Goal: Information Seeking & Learning: Learn about a topic

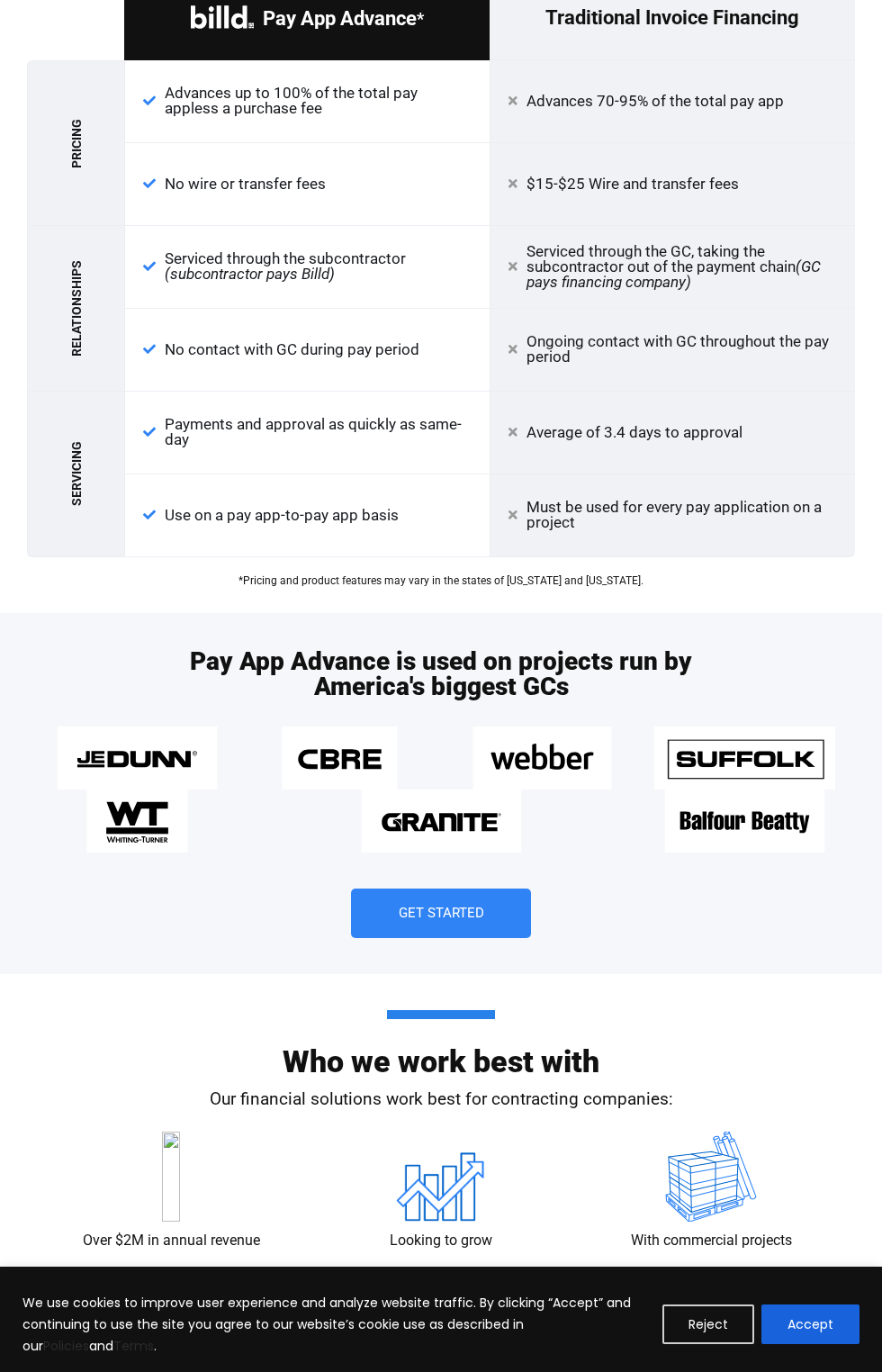
scroll to position [2424, 0]
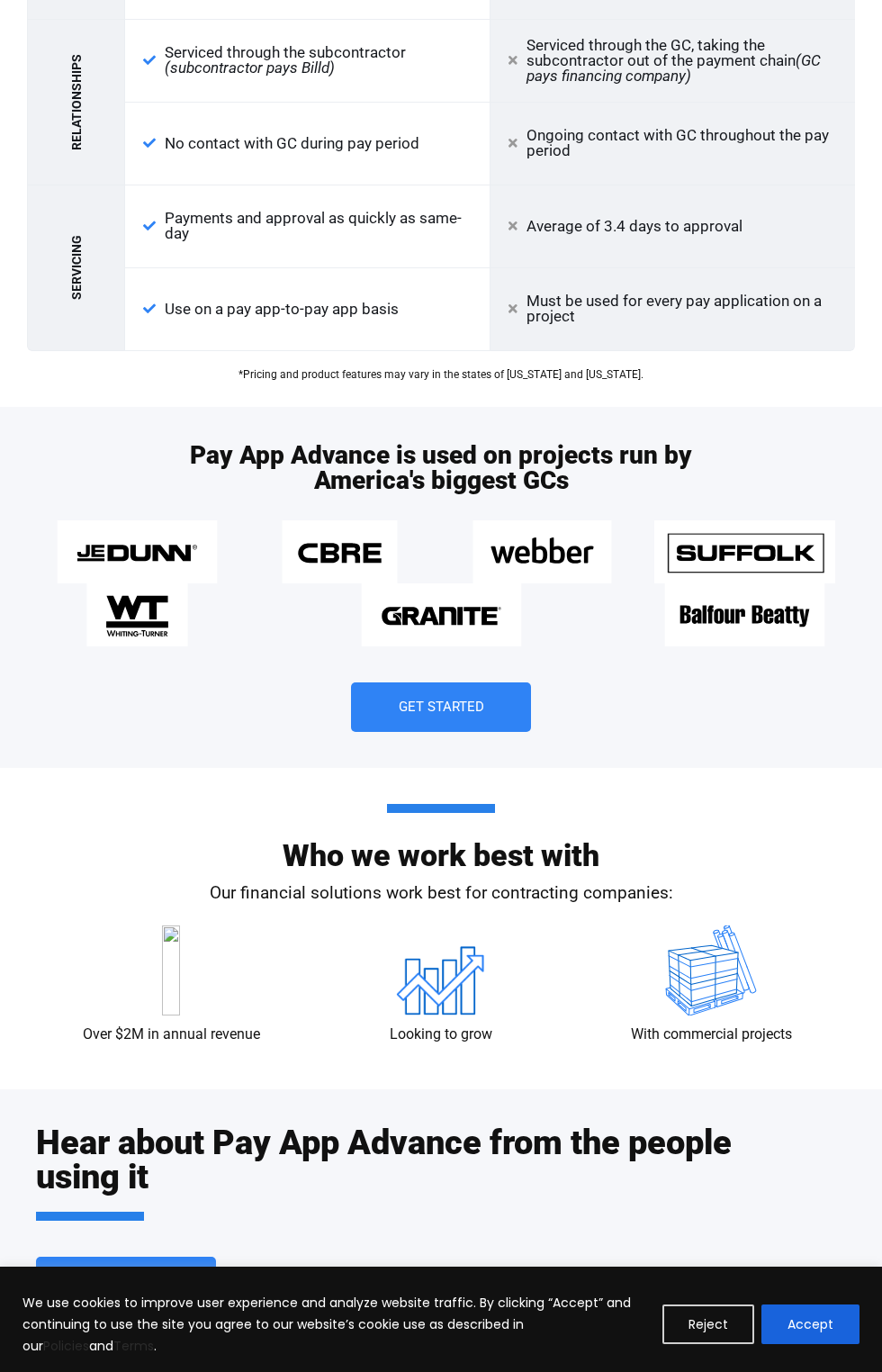
click at [470, 835] on h2 "Who we work best with" at bounding box center [441, 838] width 810 height 67
click at [564, 501] on div "Pay App Advance is used on projects run by America's biggest GCs Get Started" at bounding box center [441, 587] width 810 height 361
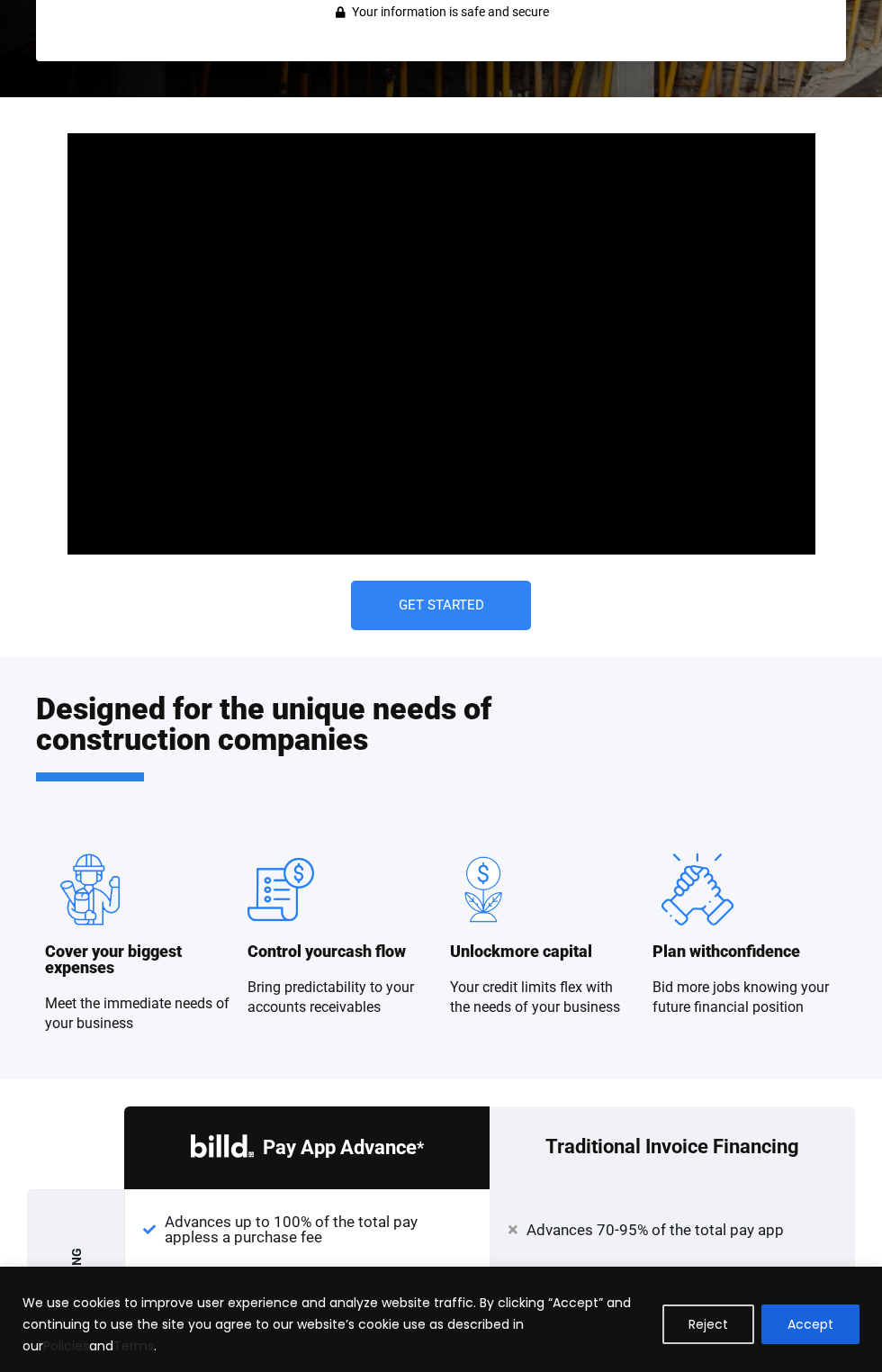
scroll to position [1044, 0]
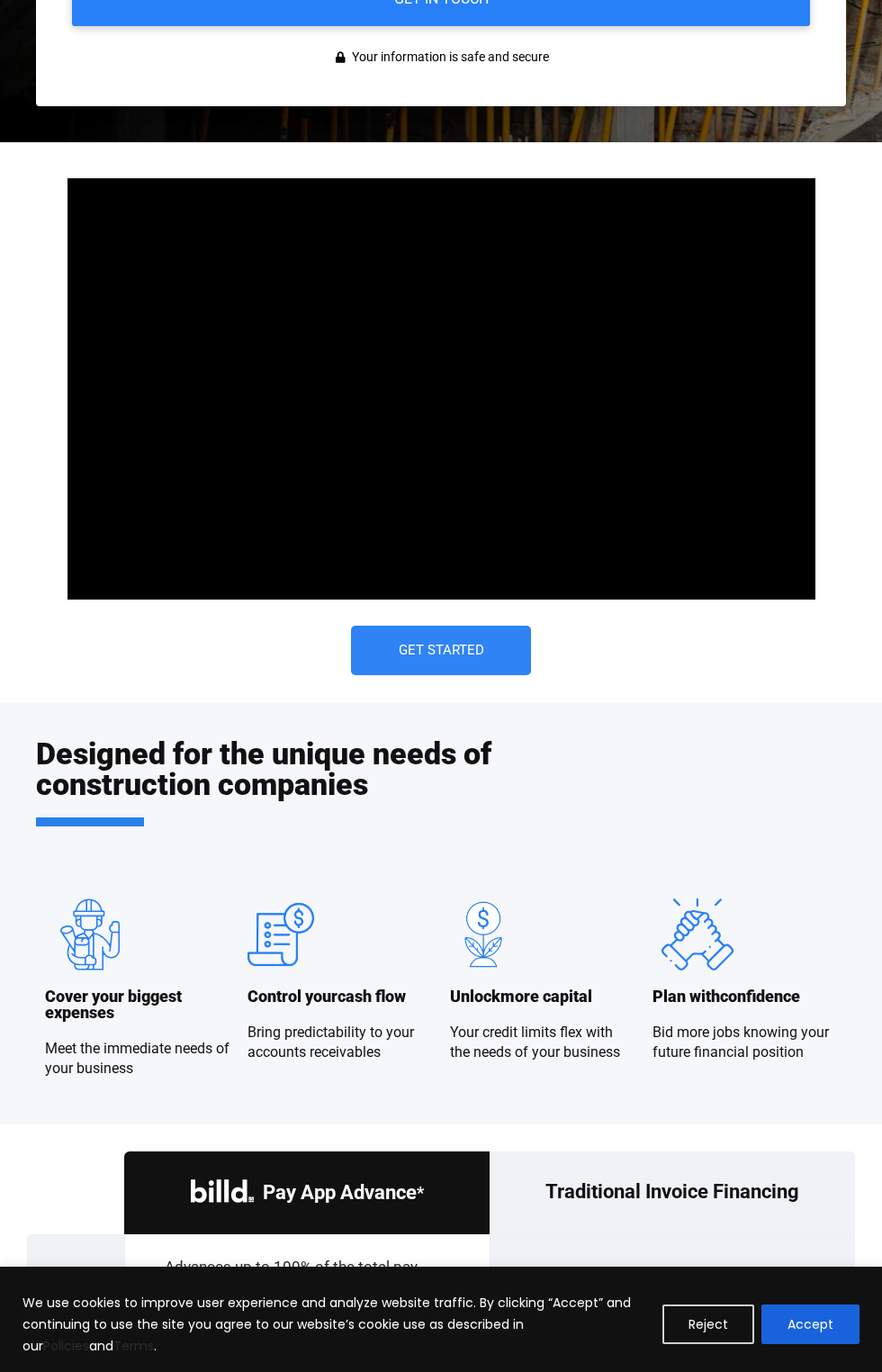
click at [287, 589] on div at bounding box center [441, 388] width 747 height 421
click at [531, 399] on div at bounding box center [441, 388] width 747 height 421
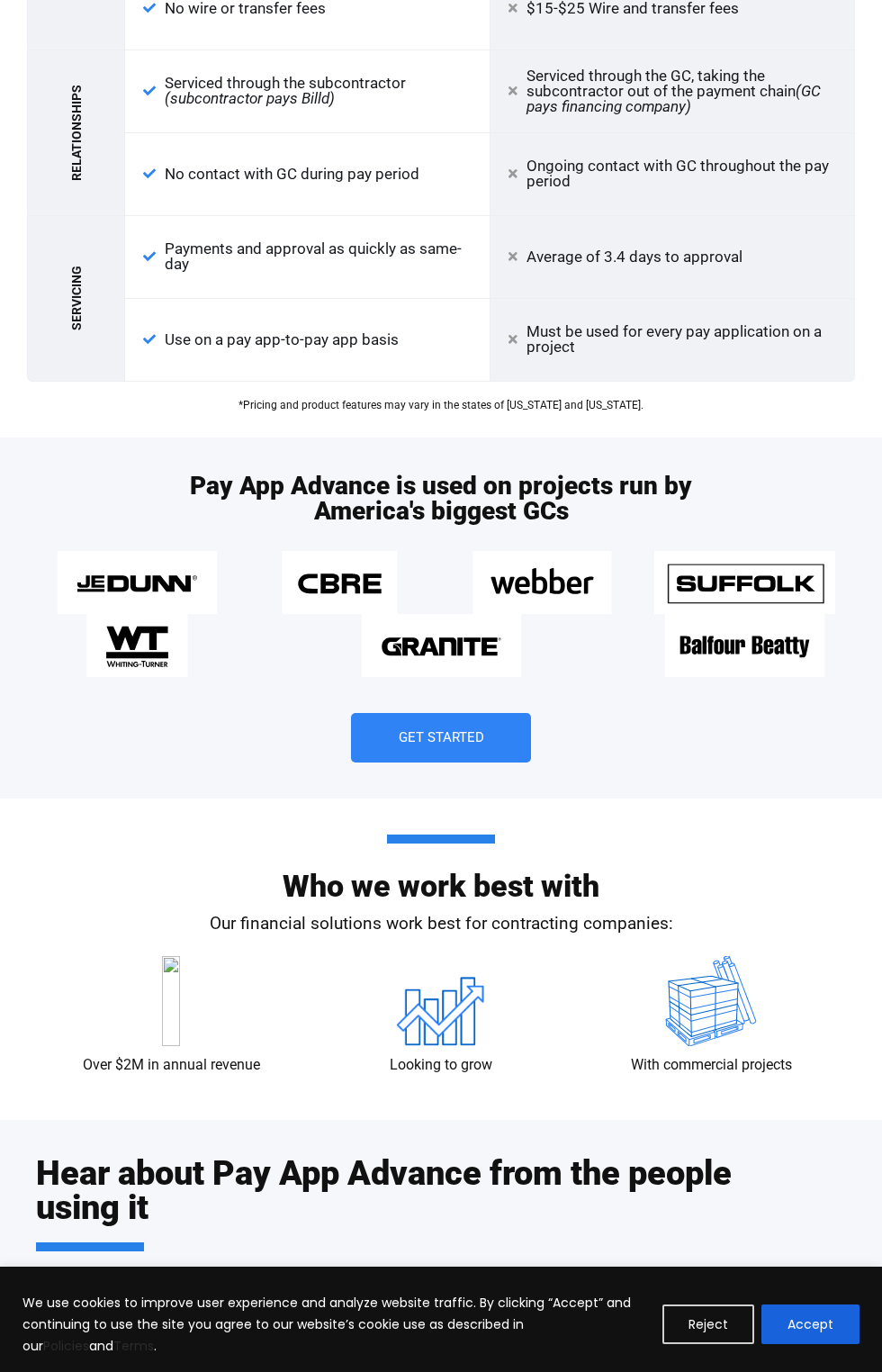
scroll to position [2431, 0]
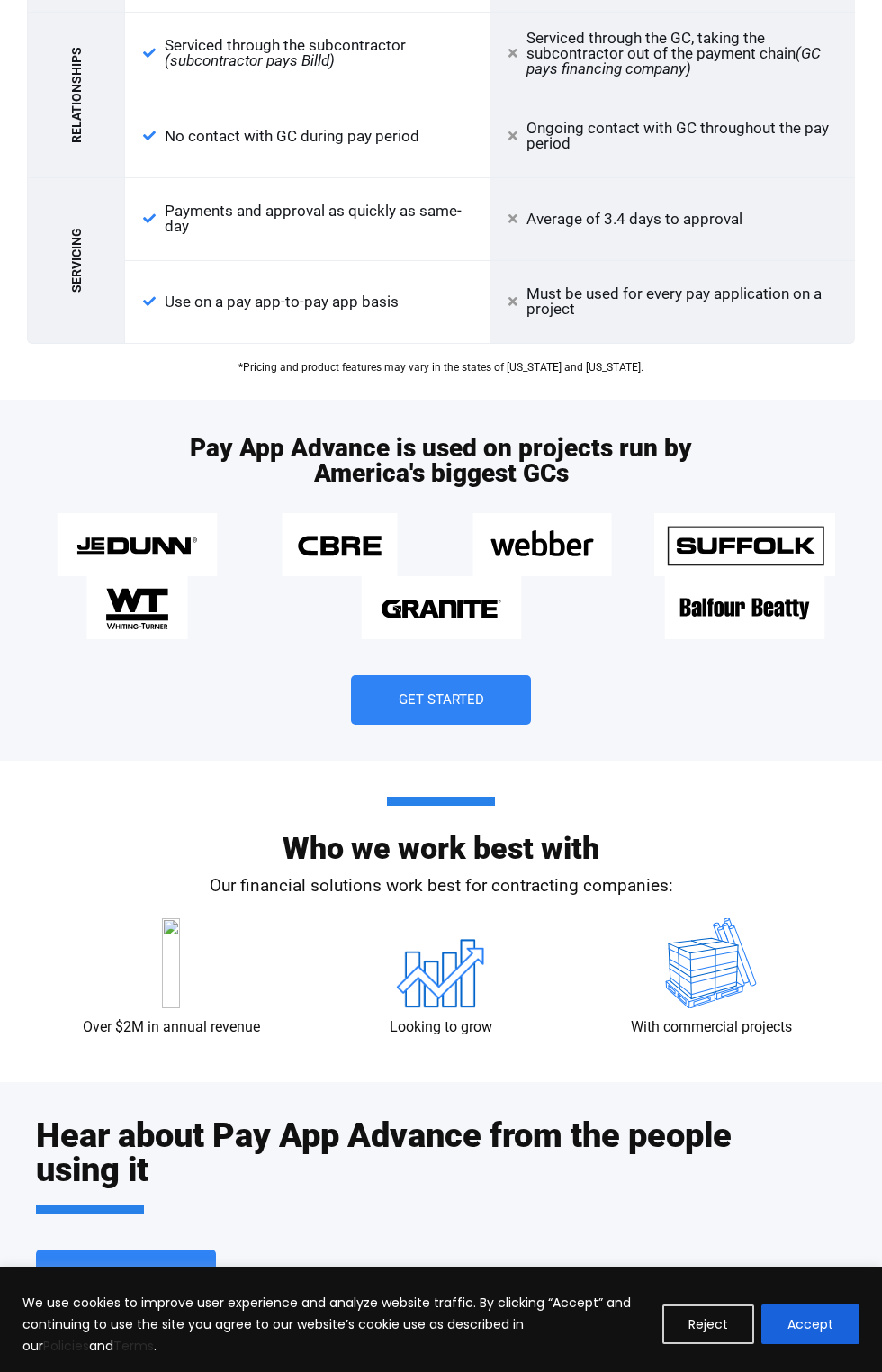
click at [412, 907] on div "Who we work best with Our financial solutions work best for contracting compani…" at bounding box center [441, 922] width 810 height 322
click at [449, 631] on img at bounding box center [441, 607] width 202 height 63
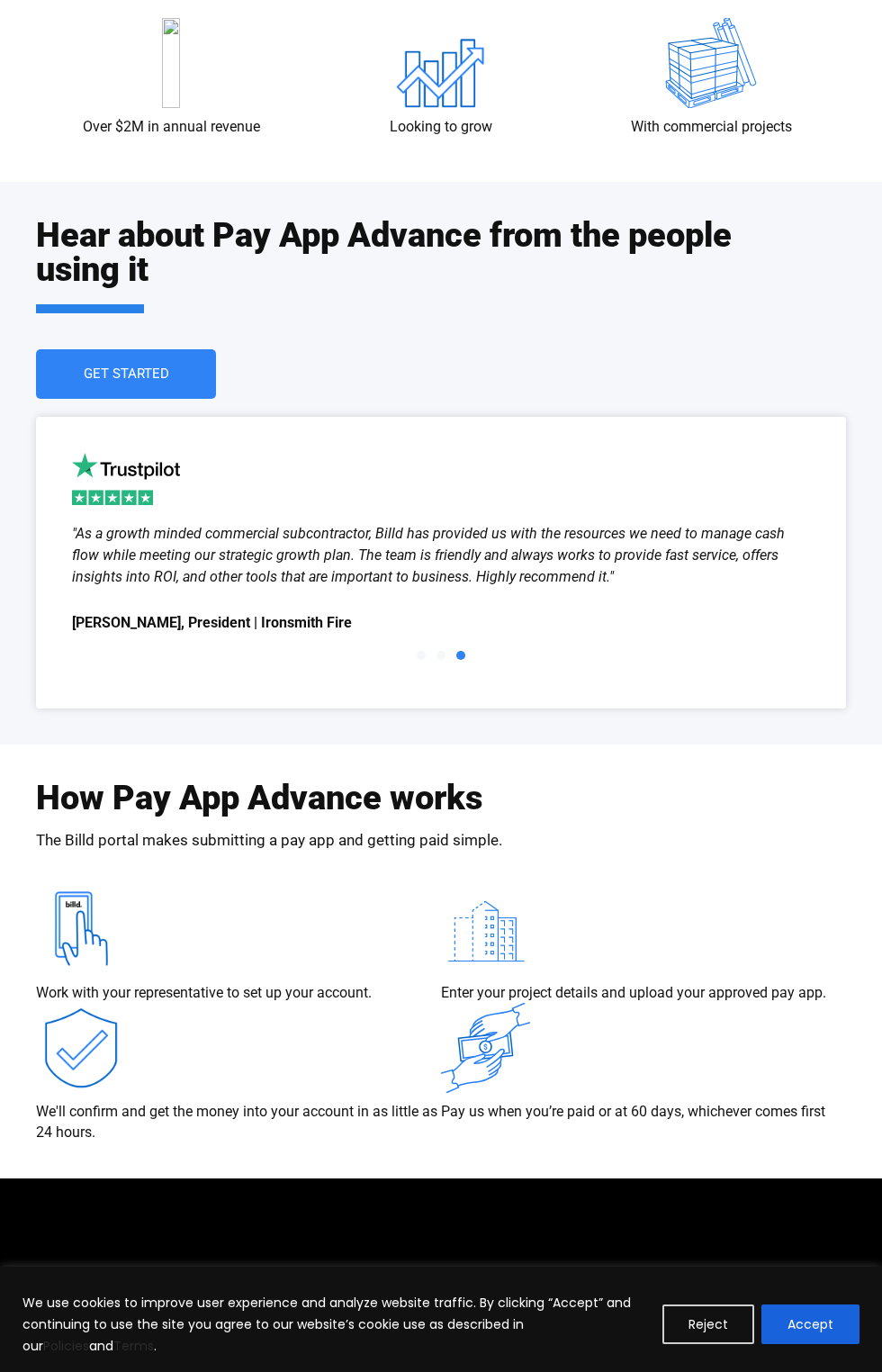
scroll to position [3481, 0]
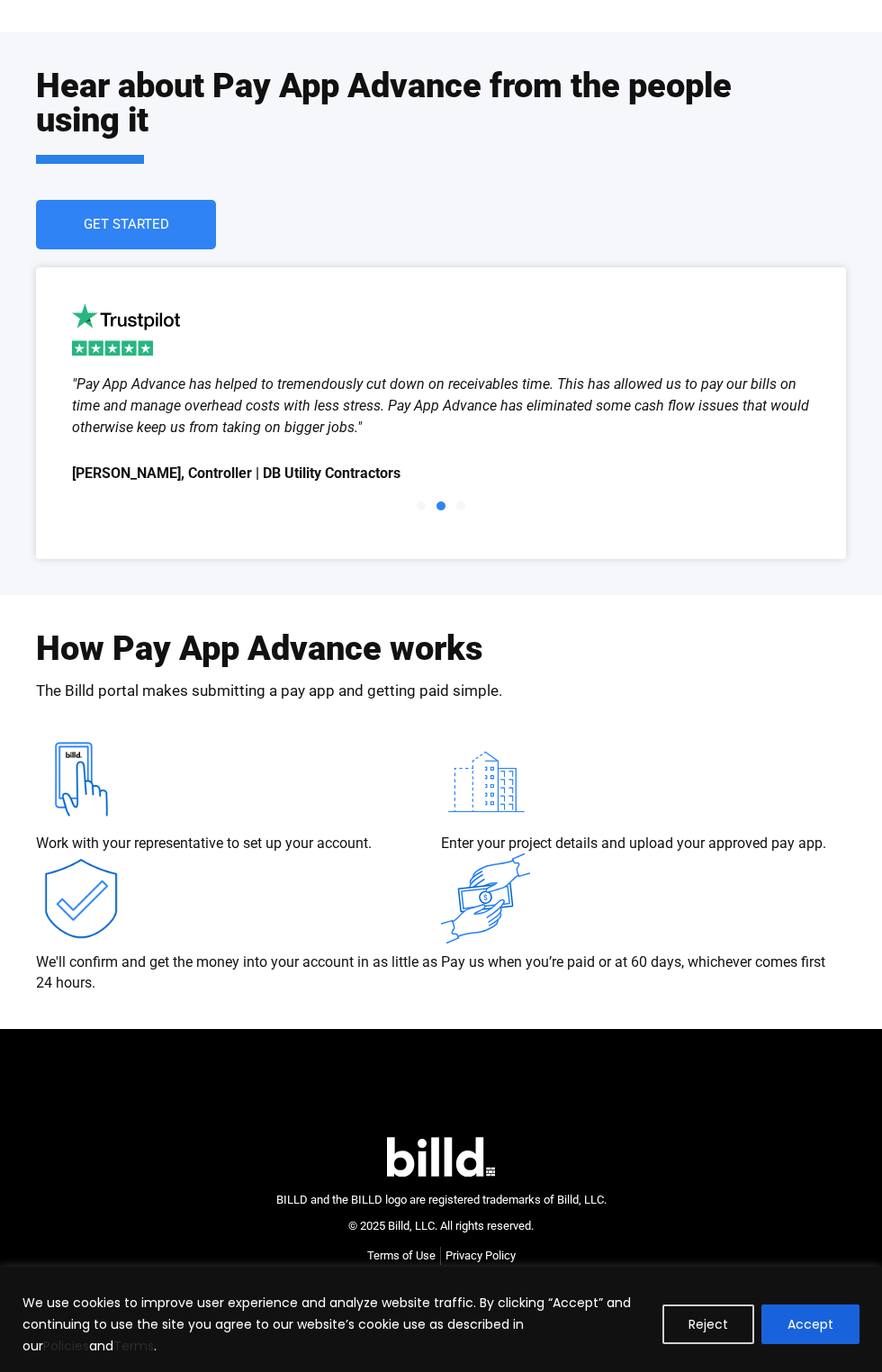
click at [316, 503] on div "Slides" at bounding box center [441, 506] width 739 height 26
click at [265, 881] on div "We'll confirm and get the money into your account in as little as 24 hours." at bounding box center [239, 923] width 405 height 140
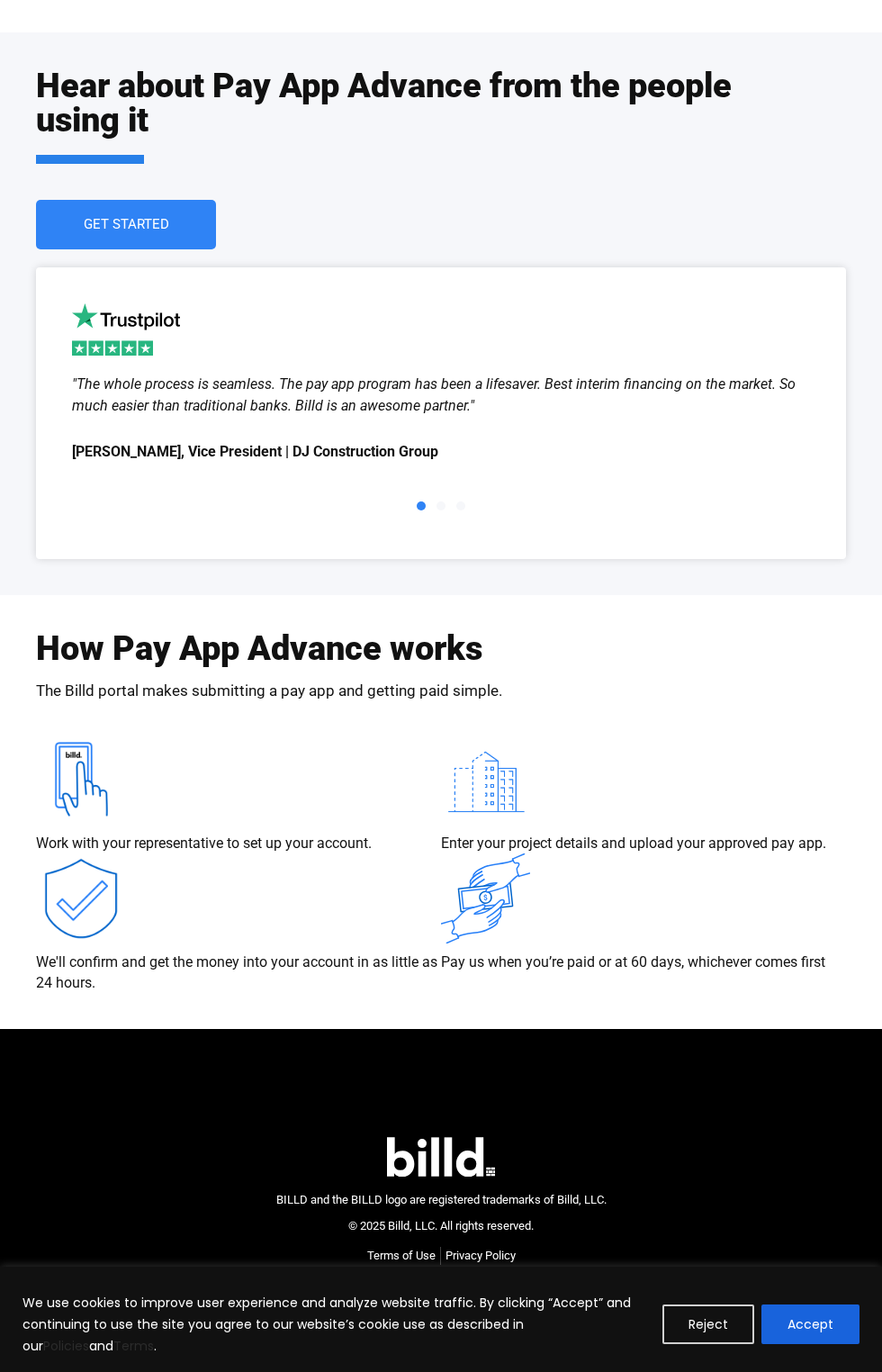
click at [517, 927] on img at bounding box center [485, 898] width 89 height 90
click at [627, 428] on div ""The whole process is seamless. The pay app program has been a lifesaver. Best …" at bounding box center [441, 419] width 739 height 92
click at [344, 781] on div "Work with your representative to set up your account." at bounding box center [239, 794] width 405 height 119
click at [337, 658] on h2 "How Pay App Advance works" at bounding box center [259, 648] width 447 height 34
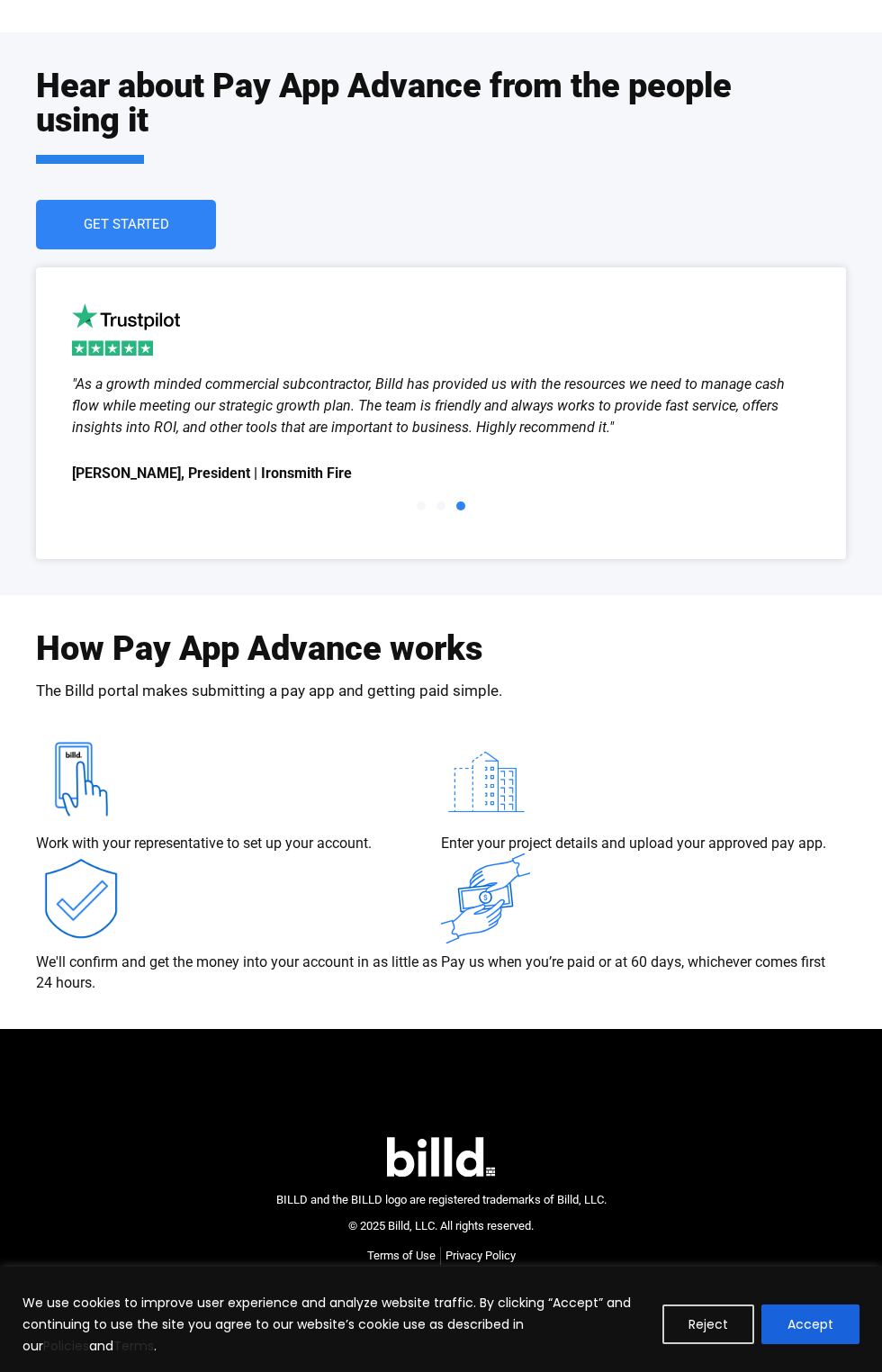
click at [372, 851] on p "Work with your representative to set up your account." at bounding box center [203, 843] width 336 height 19
click at [342, 972] on p "We'll confirm and get the money into your account in as little as 24 hours." at bounding box center [239, 973] width 405 height 41
click at [452, 872] on img at bounding box center [485, 898] width 89 height 90
click at [568, 451] on div ""As a growth minded commercial subcontractor, Billd has provided us with the re…" at bounding box center [441, 430] width 739 height 114
click at [441, 222] on div "Hear about Pay App Advance from the people using it Get Started" at bounding box center [441, 159] width 810 height 181
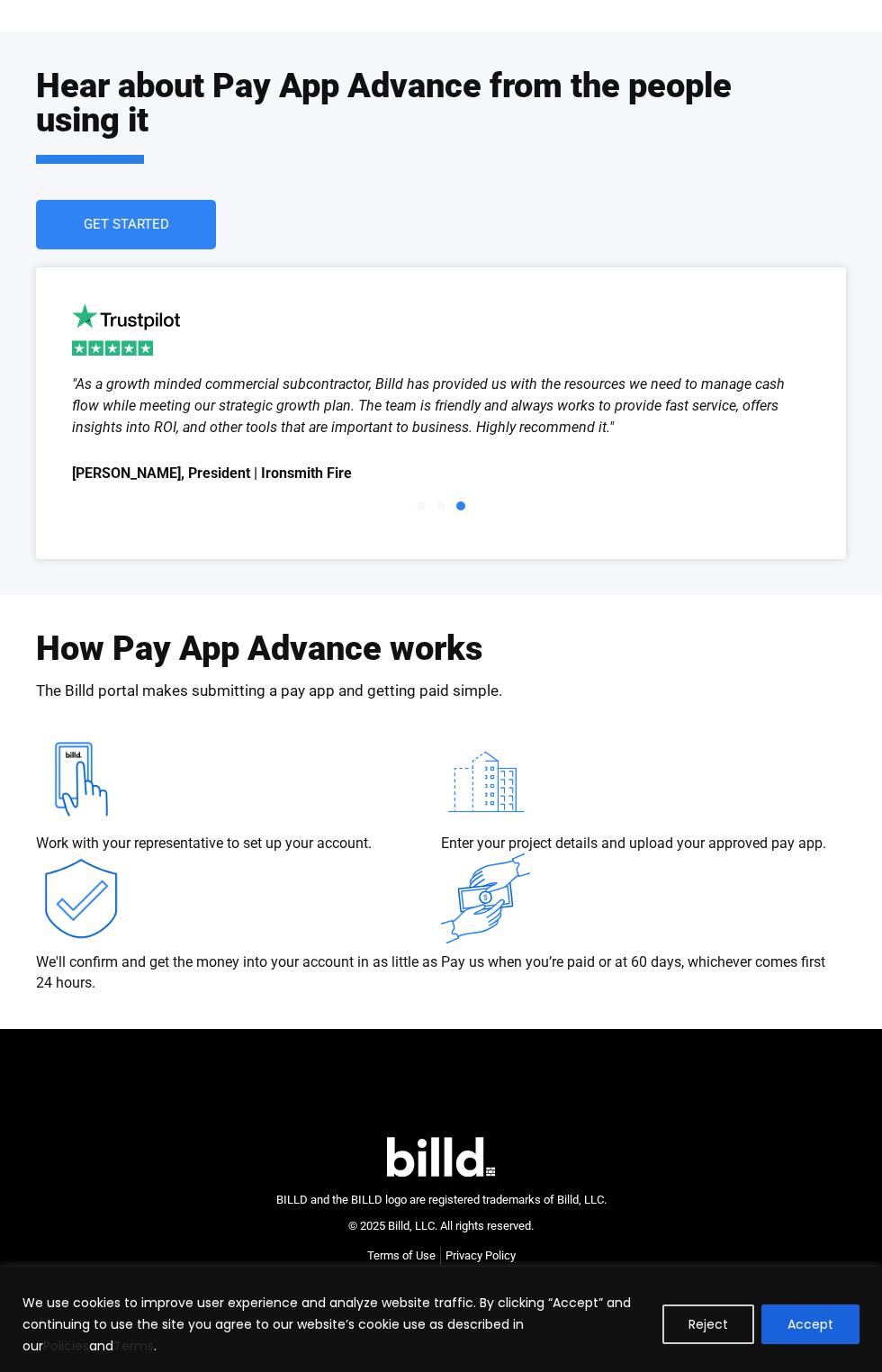
click at [365, 459] on div ""As a growth minded commercial subcontractor, Billd has provided us with the re…" at bounding box center [441, 430] width 739 height 114
click at [301, 841] on p "Work with your representative to set up your account." at bounding box center [203, 843] width 336 height 19
click at [310, 831] on div "Work with your representative to set up your account." at bounding box center [239, 794] width 405 height 119
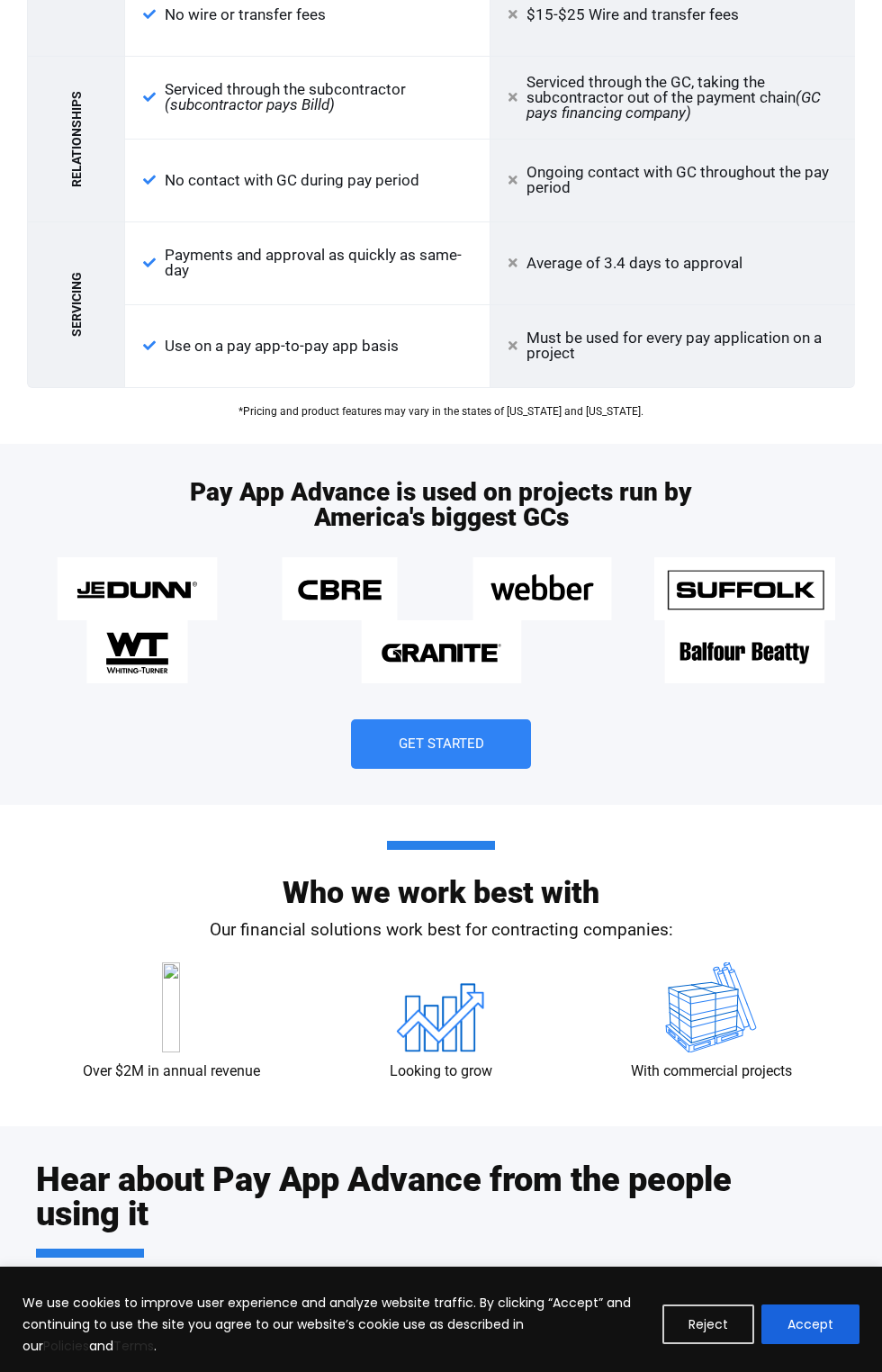
scroll to position [2160, 0]
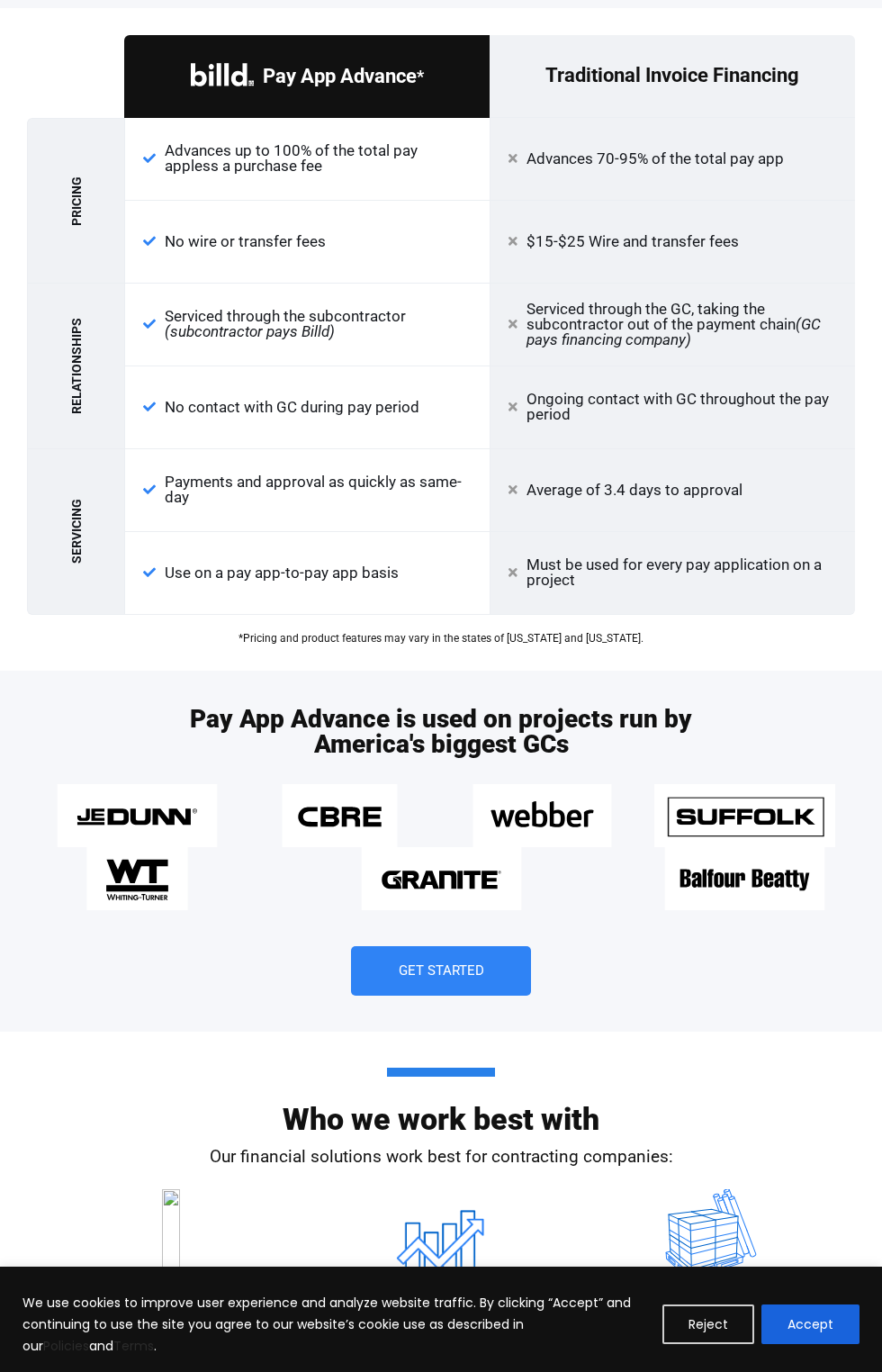
click at [288, 650] on div "Pay App Advance * Traditional Invoice Financing Pricing Advances up to 100% of …" at bounding box center [441, 339] width 828 height 663
click at [577, 741] on h3 "Pay App Advance is used on projects run by America's biggest GCs" at bounding box center [441, 731] width 540 height 51
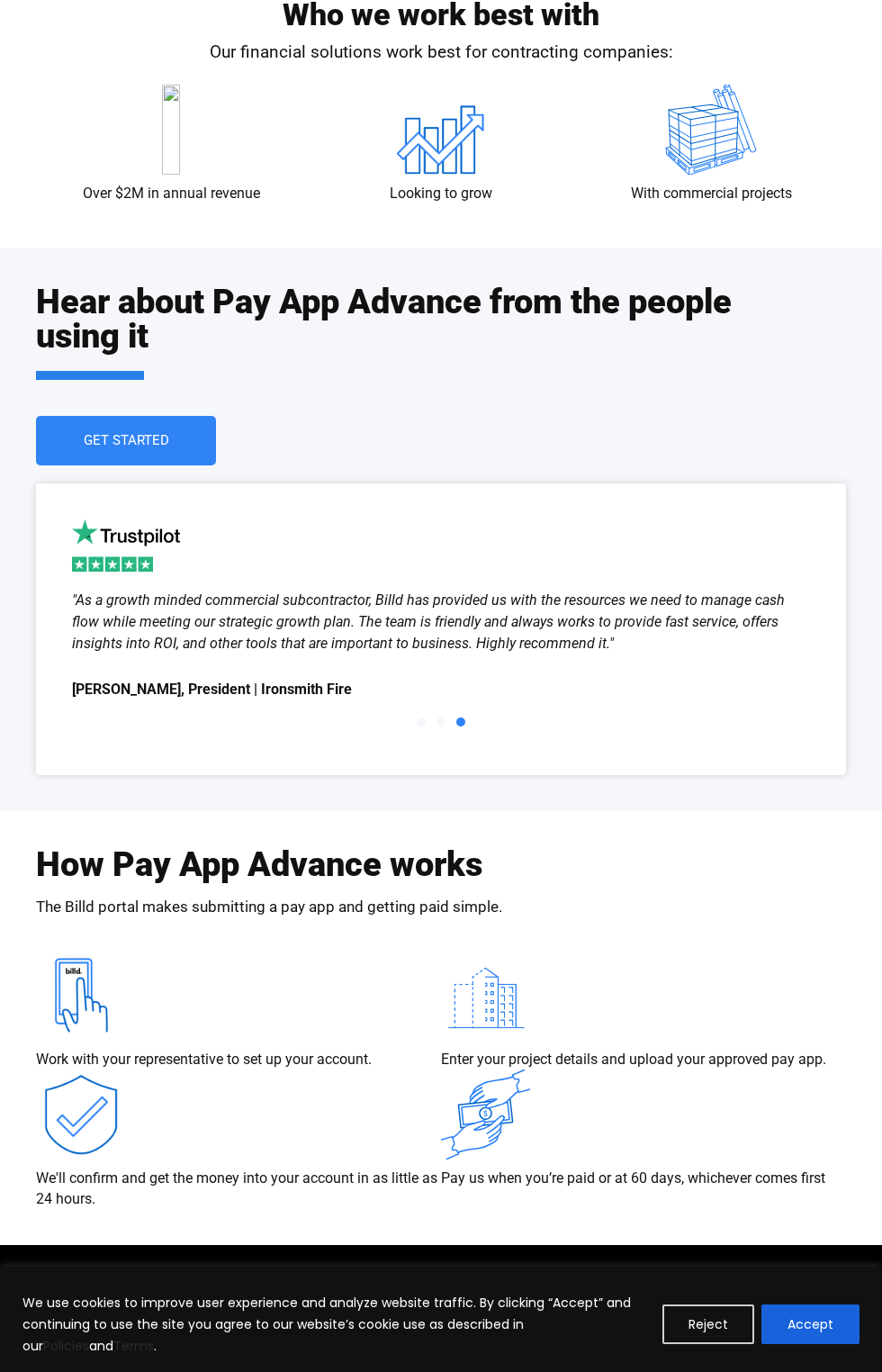
scroll to position [3481, 0]
